Goal: Check status: Check status

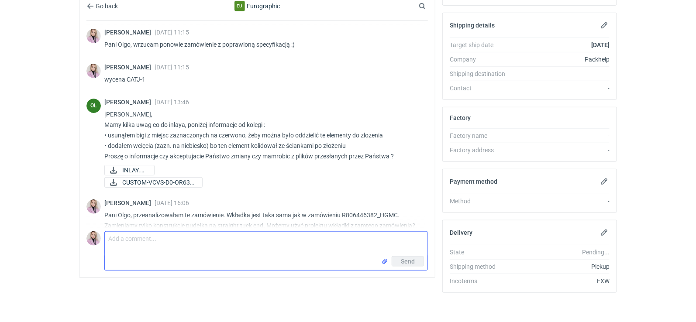
scroll to position [239, 0]
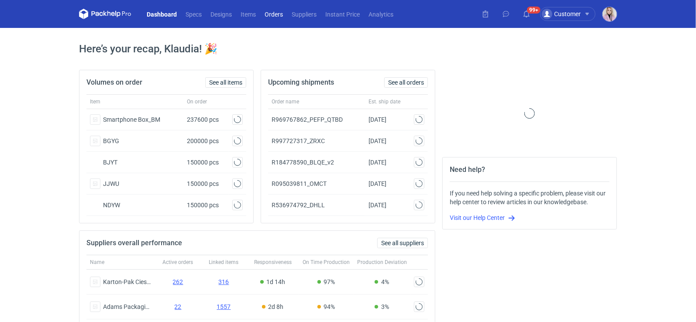
click at [279, 18] on link "Orders" at bounding box center [273, 14] width 27 height 10
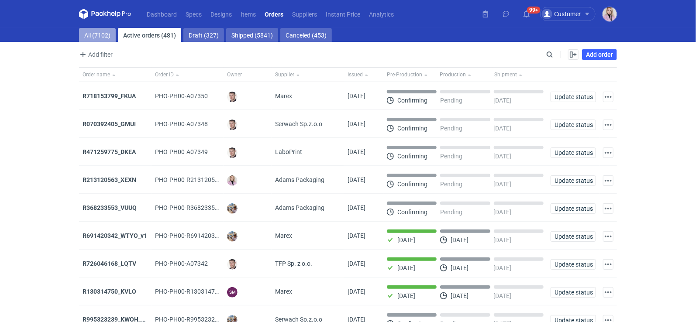
click at [107, 32] on link "All (7102)" at bounding box center [97, 35] width 37 height 14
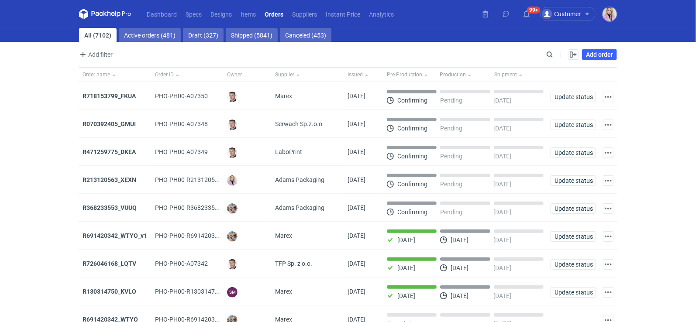
click at [549, 60] on div "Add filter Owner first name Owner last name Issued Supplier Search Enable all D…" at bounding box center [348, 58] width 538 height 18
click at [549, 59] on input "Search" at bounding box center [511, 54] width 86 height 10
click at [549, 58] on input "Search" at bounding box center [511, 54] width 86 height 10
paste input "QJOZ"
type input "QJOZ"
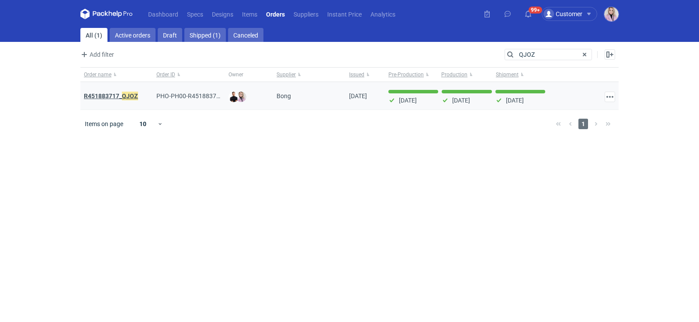
click at [111, 93] on strong "R451883717_ QJOZ" at bounding box center [111, 96] width 54 height 10
